Goal: Use online tool/utility

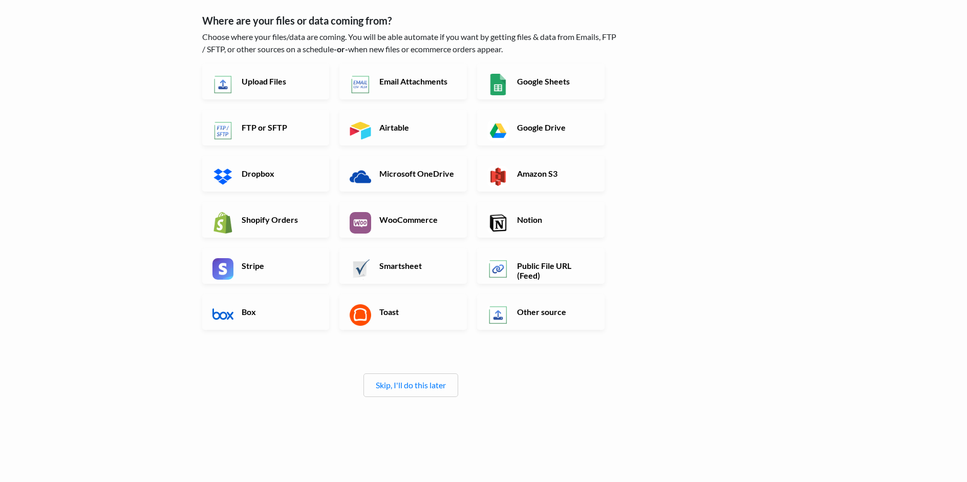
scroll to position [75, 0]
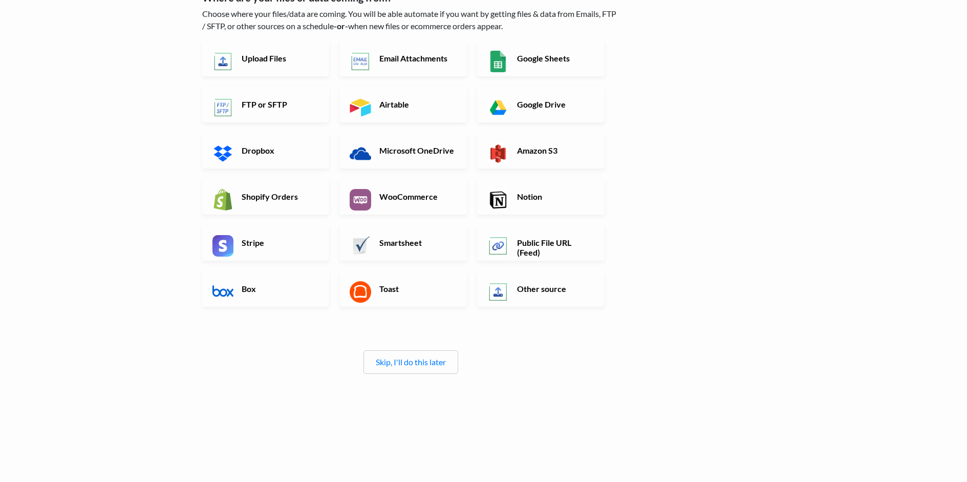
click at [418, 362] on link "Skip, I'll do this later" at bounding box center [411, 362] width 70 height 10
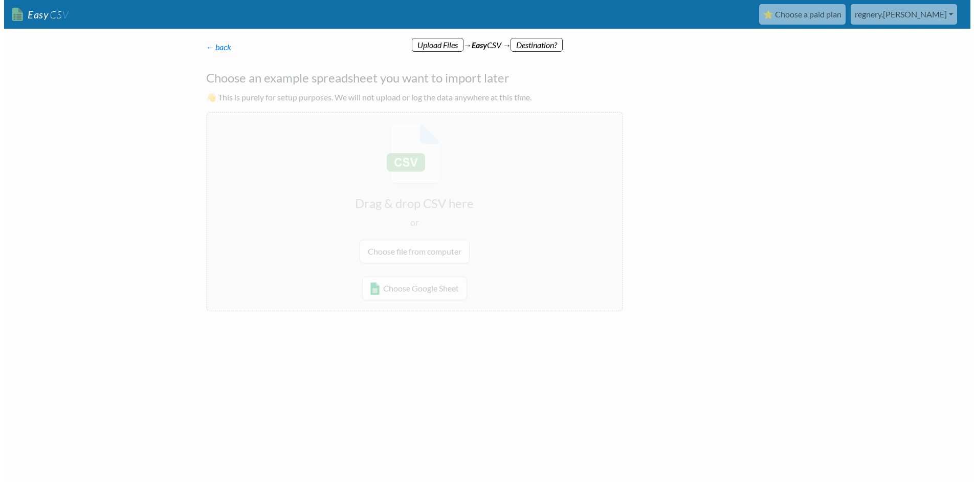
scroll to position [0, 0]
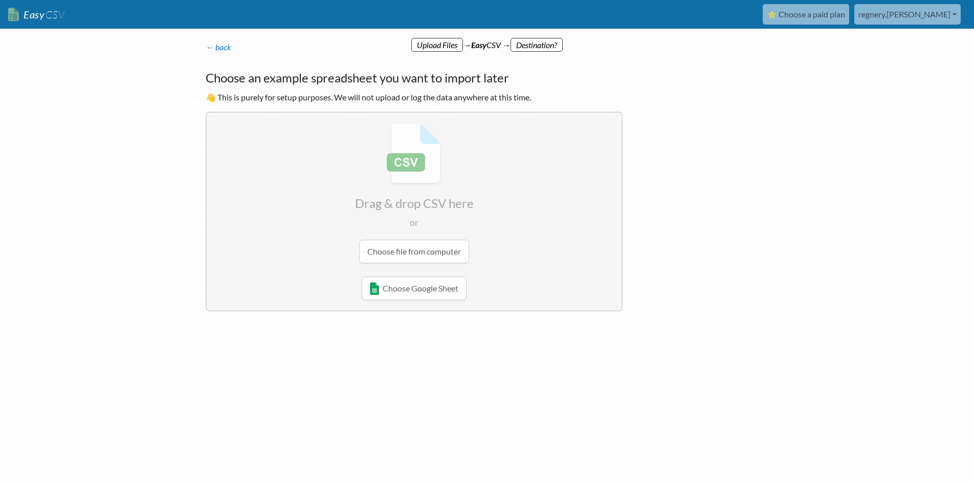
click at [211, 46] on link "← back" at bounding box center [219, 47] width 26 height 10
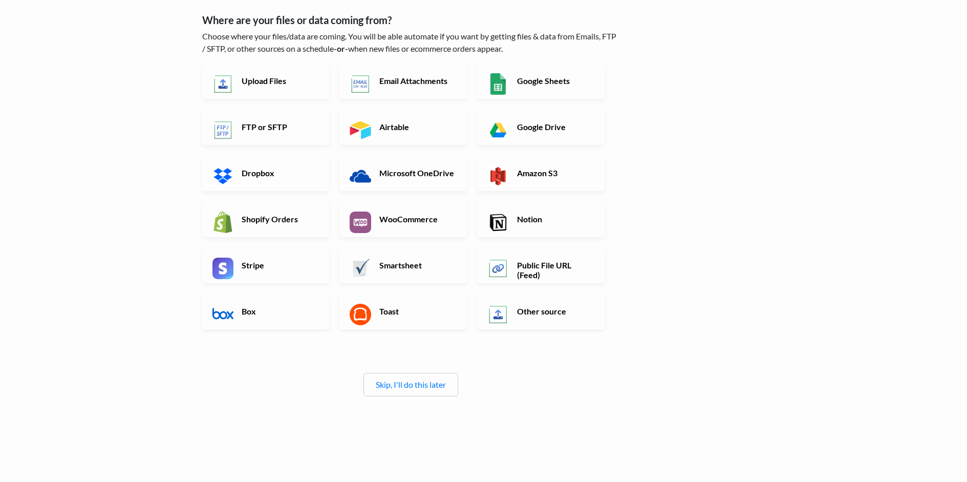
scroll to position [75, 0]
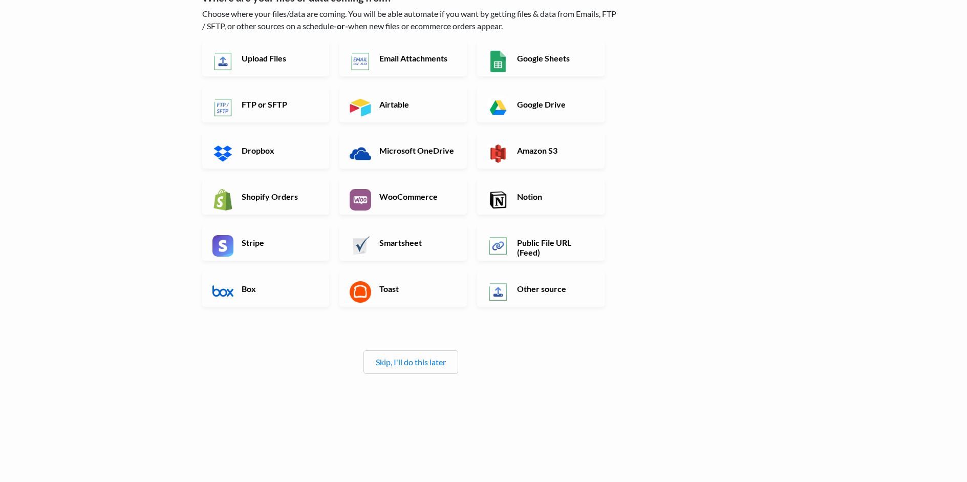
click at [401, 362] on link "Skip, I'll do this later" at bounding box center [411, 362] width 70 height 10
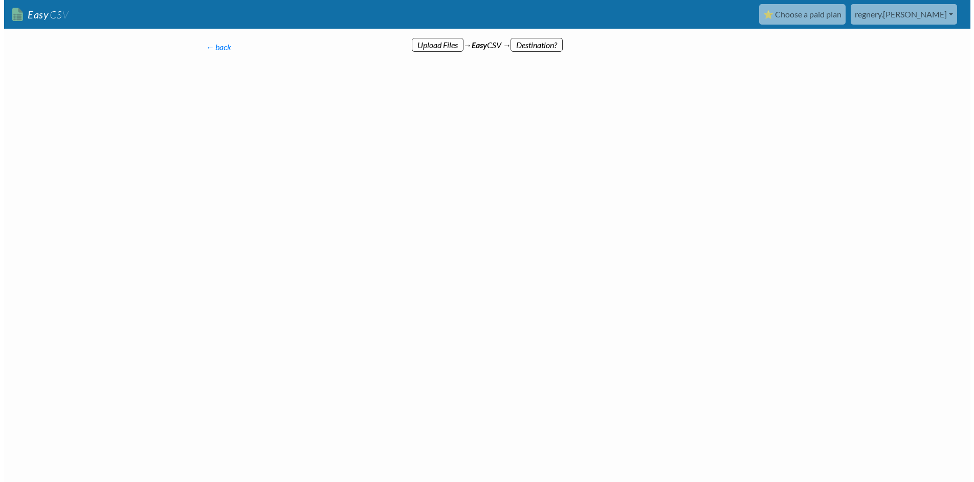
scroll to position [0, 0]
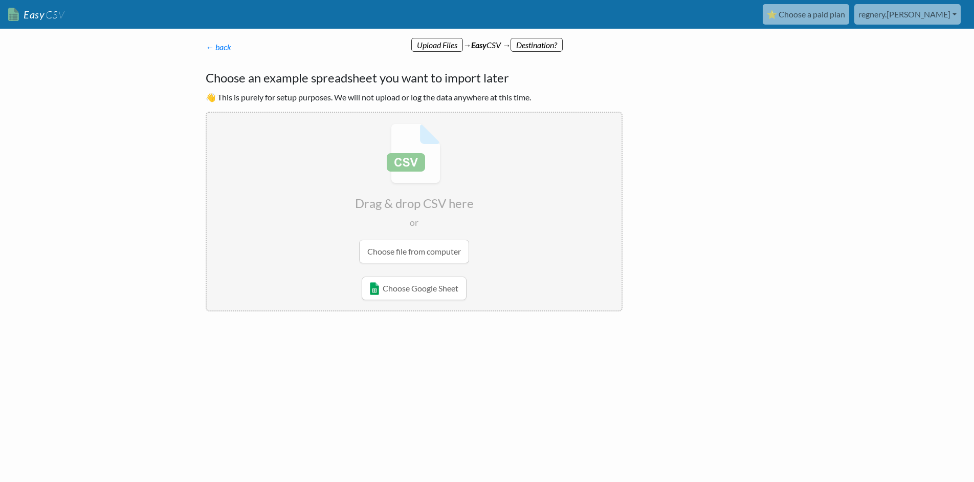
drag, startPoint x: 368, startPoint y: 288, endPoint x: 352, endPoint y: 282, distance: 16.8
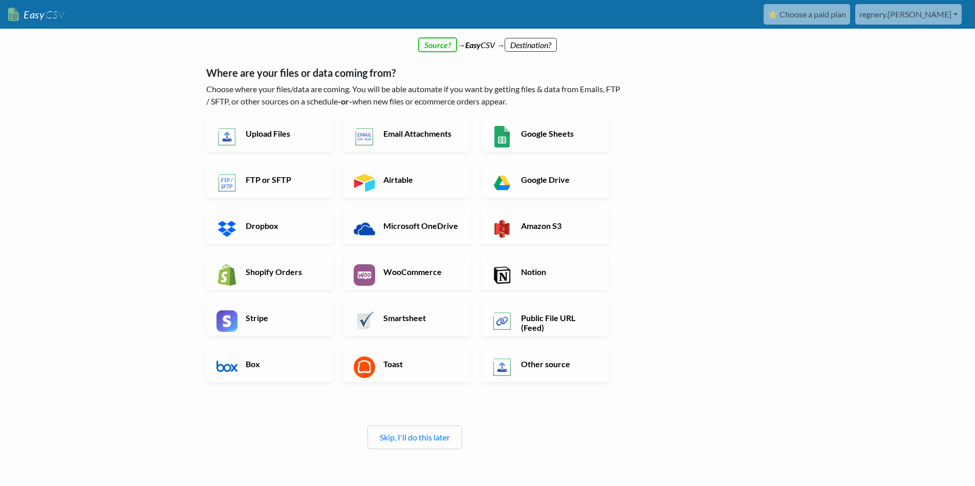
click at [749, 76] on div "← back Where are your files or data coming from? Choose where your files/data a…" at bounding box center [487, 299] width 583 height 497
